Goal: Task Accomplishment & Management: Use online tool/utility

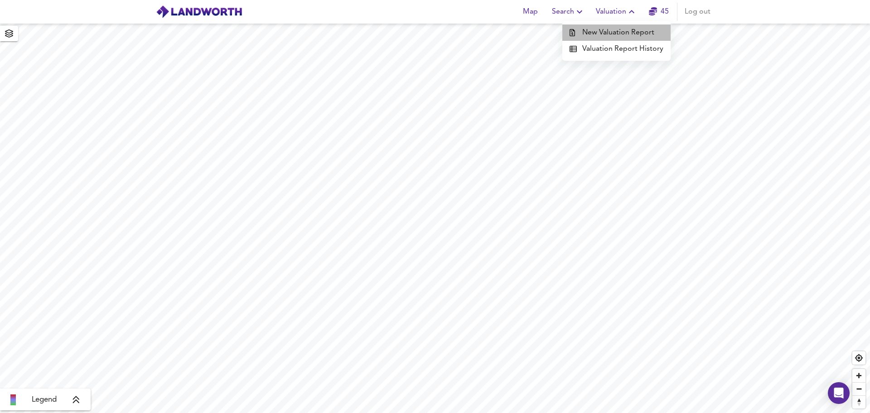
click at [636, 33] on li "New Valuation Report" at bounding box center [617, 32] width 108 height 16
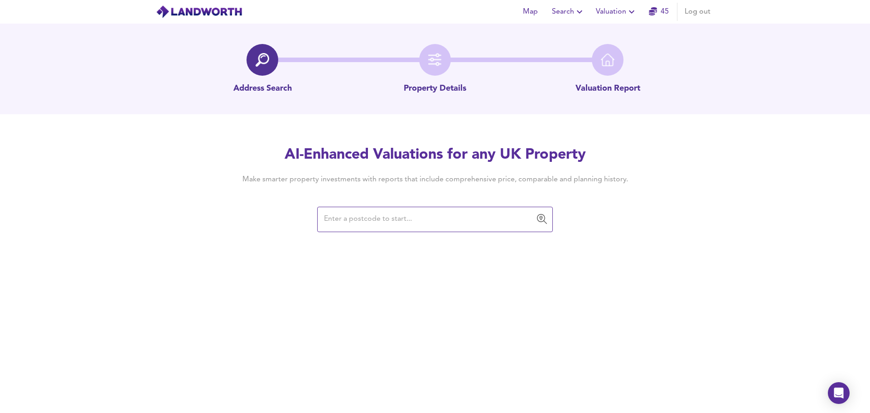
click at [400, 212] on input "text" at bounding box center [428, 219] width 214 height 17
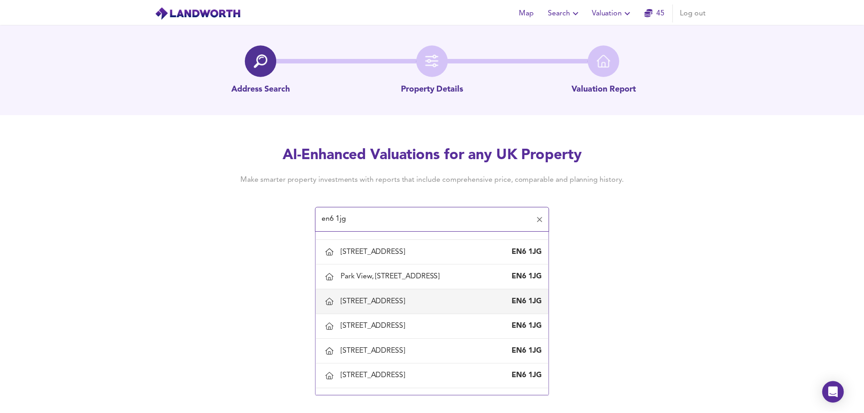
scroll to position [45, 0]
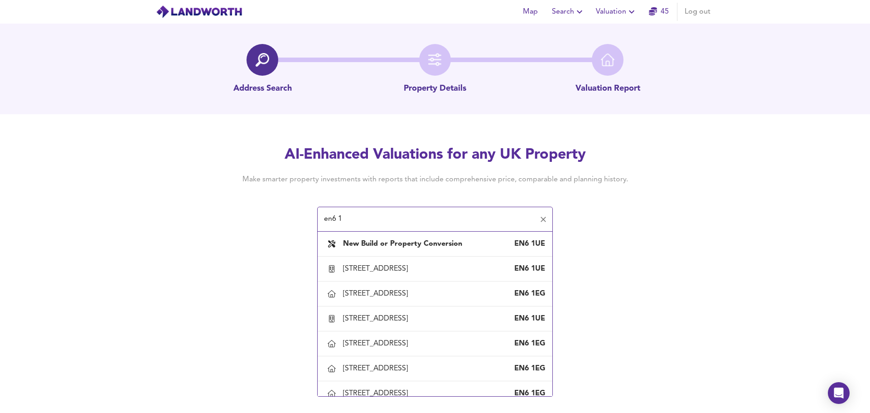
click at [338, 219] on input "en6 1" at bounding box center [428, 219] width 214 height 17
paste input "[STREET_ADDRESS], Potters Bar"
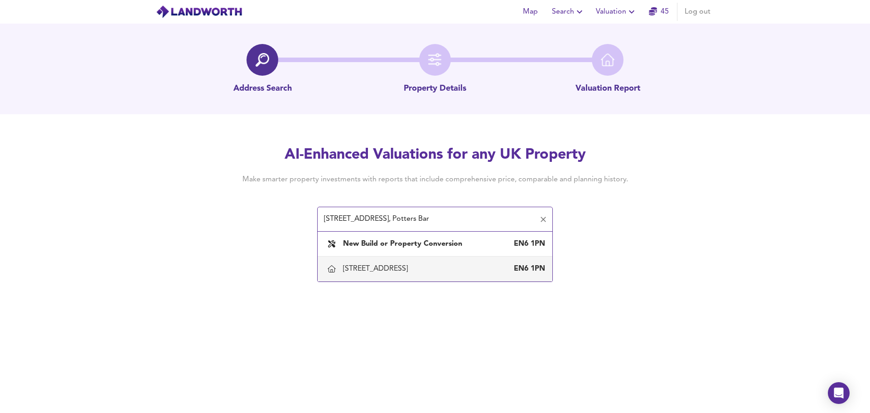
click at [366, 270] on div "[STREET_ADDRESS]" at bounding box center [377, 269] width 68 height 10
type input "[STREET_ADDRESS]"
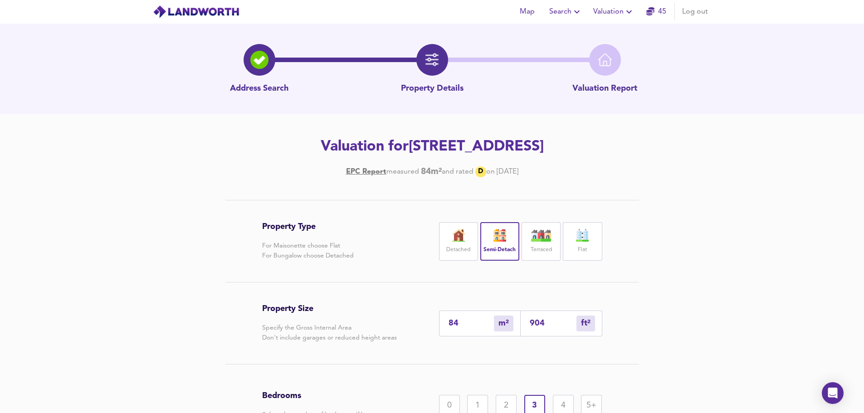
drag, startPoint x: 461, startPoint y: 324, endPoint x: 432, endPoint y: 316, distance: 30.1
click at [432, 316] on div "Property Size Specify the Gross Internal Area Don't include garages or reduced …" at bounding box center [432, 323] width 340 height 82
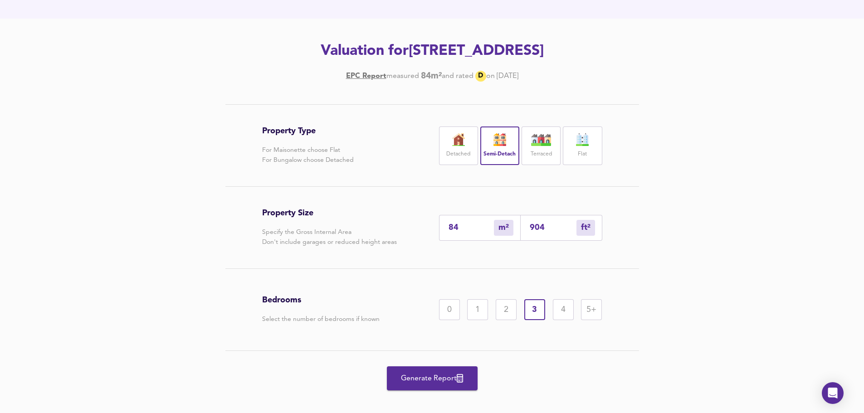
scroll to position [107, 0]
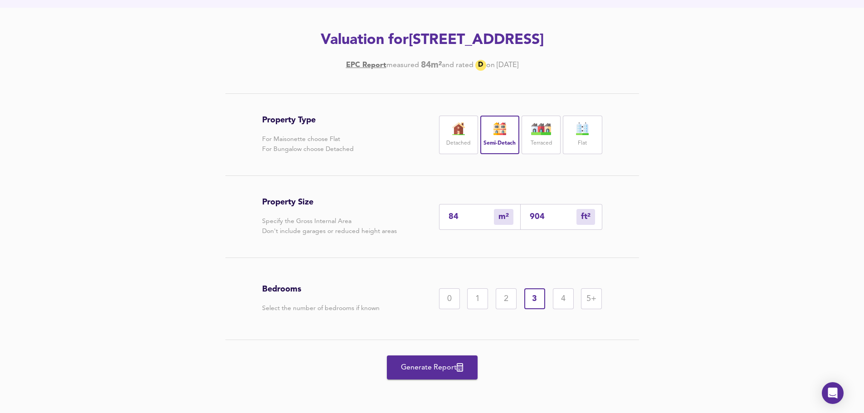
click at [396, 366] on span "Generate Report" at bounding box center [432, 367] width 73 height 13
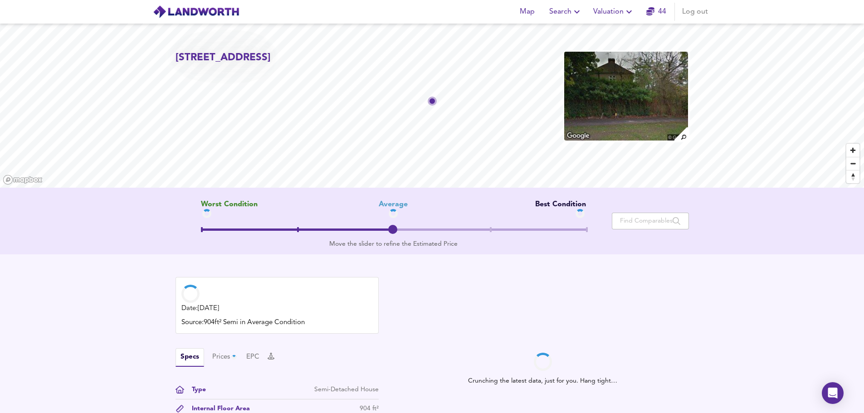
click at [235, 232] on span at bounding box center [393, 231] width 385 height 16
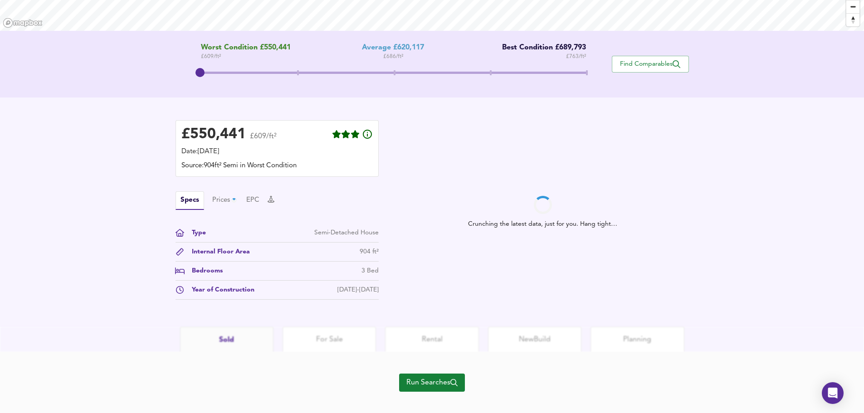
scroll to position [169, 0]
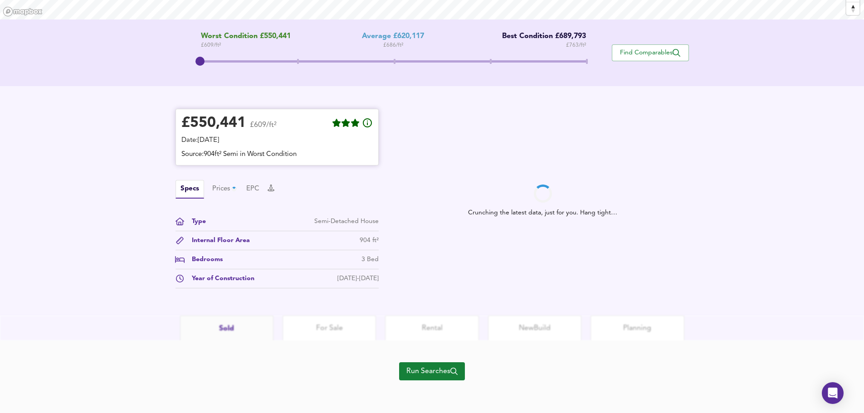
click at [197, 121] on div "£ 550,441" at bounding box center [213, 123] width 44 height 63
click at [197, 121] on div "£ 550,441" at bounding box center [213, 123] width 66 height 27
click at [205, 121] on div "£ 550,441" at bounding box center [213, 123] width 17 height 65
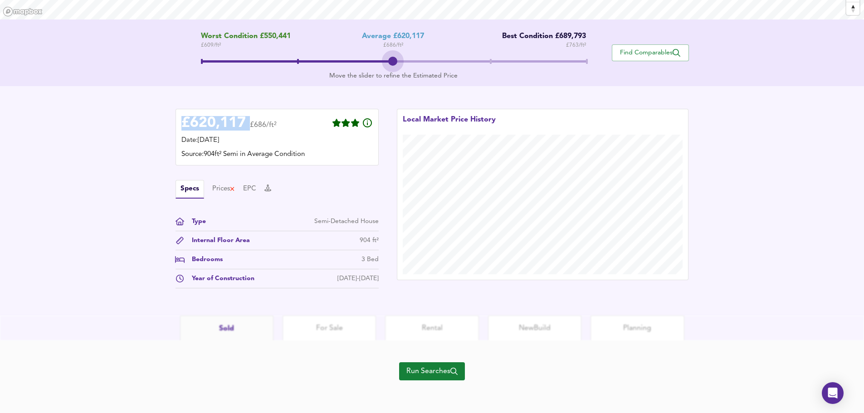
click at [395, 60] on span at bounding box center [393, 61] width 385 height 2
click at [295, 58] on span at bounding box center [393, 62] width 385 height 16
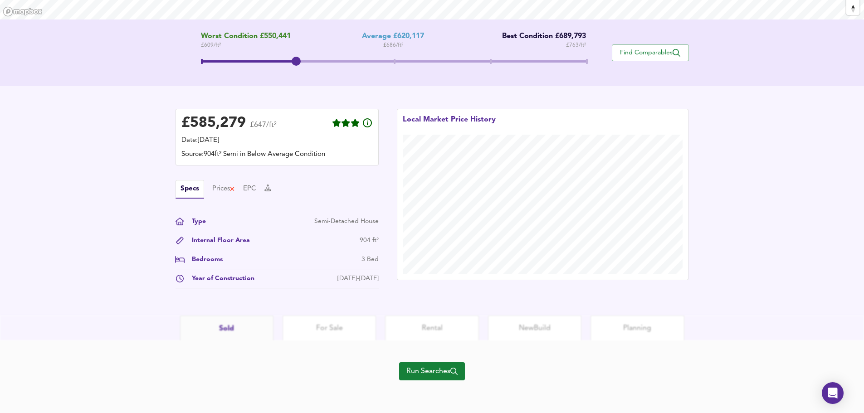
click at [199, 57] on div "Worst Condition £550,441 £ 609 / ft² Average £620,117 £ 686 / ft² Best Conditio…" at bounding box center [393, 52] width 436 height 41
click at [585, 59] on span at bounding box center [393, 62] width 385 height 16
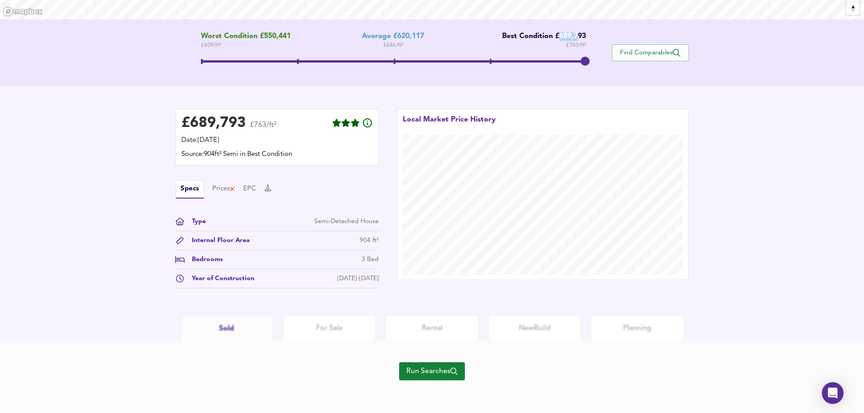
drag, startPoint x: 558, startPoint y: 34, endPoint x: 578, endPoint y: 35, distance: 19.5
click at [578, 35] on div "Best Condition £689,793" at bounding box center [540, 36] width 91 height 9
click at [394, 59] on span at bounding box center [393, 62] width 385 height 16
